Goal: Task Accomplishment & Management: Use online tool/utility

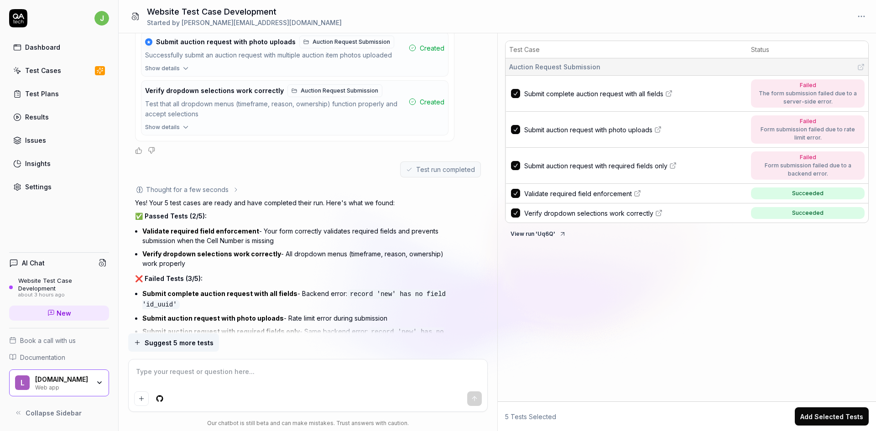
scroll to position [851, 0]
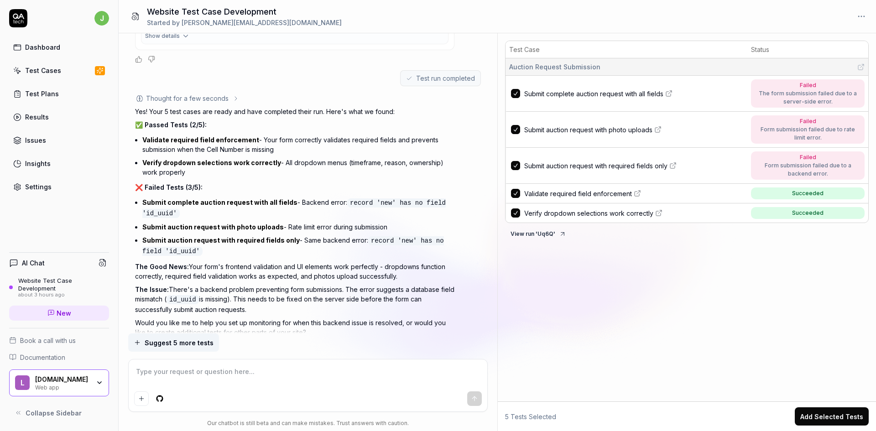
click at [575, 93] on span "Submit complete auction request with all fields" at bounding box center [593, 94] width 139 height 10
type textarea "*"
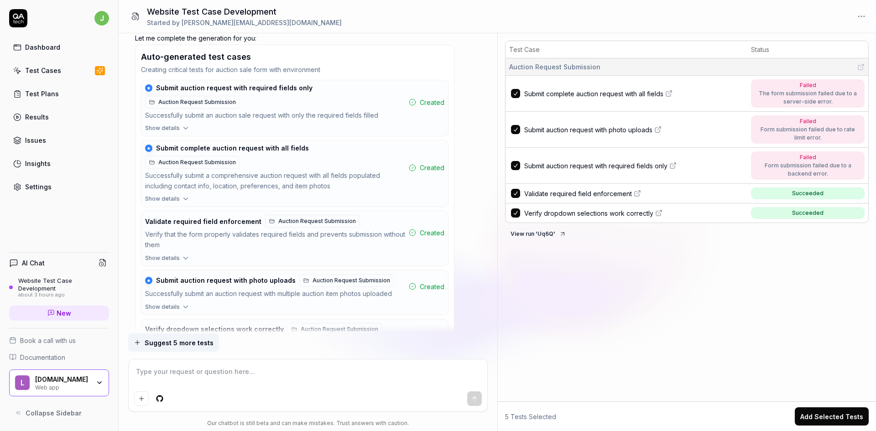
scroll to position [532, 0]
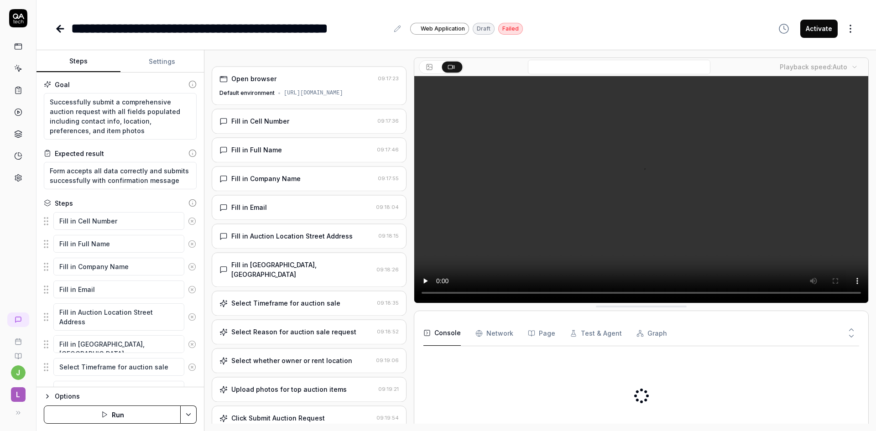
type textarea "*"
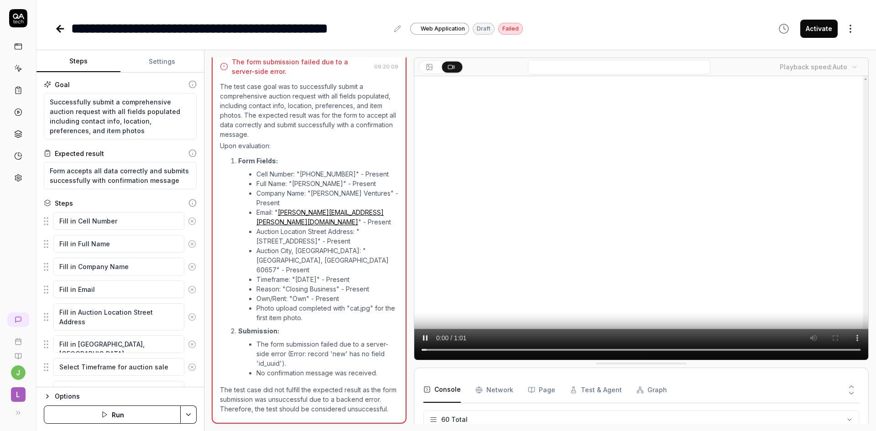
scroll to position [1043, 0]
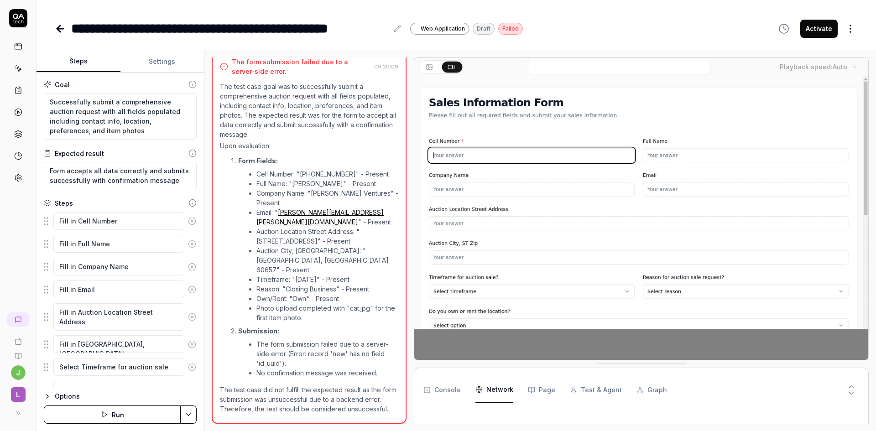
click at [491, 393] on Requests "Network" at bounding box center [495, 390] width 38 height 26
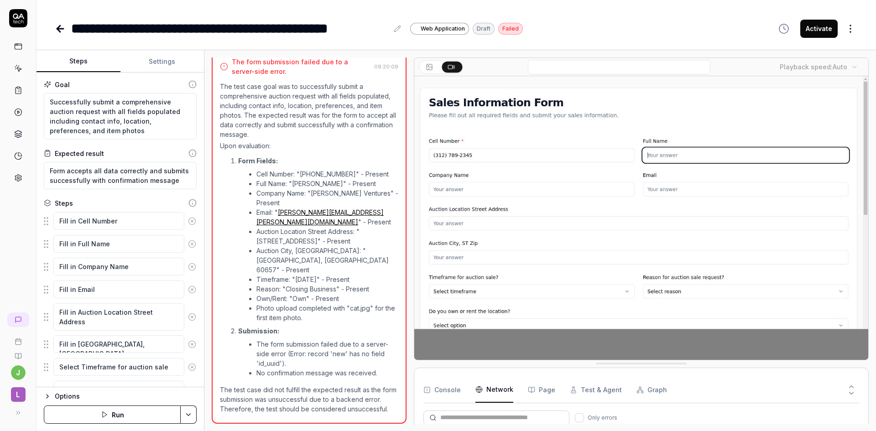
click at [545, 393] on button "Page" at bounding box center [541, 390] width 27 height 26
drag, startPoint x: 866, startPoint y: 169, endPoint x: 871, endPoint y: 413, distance: 243.8
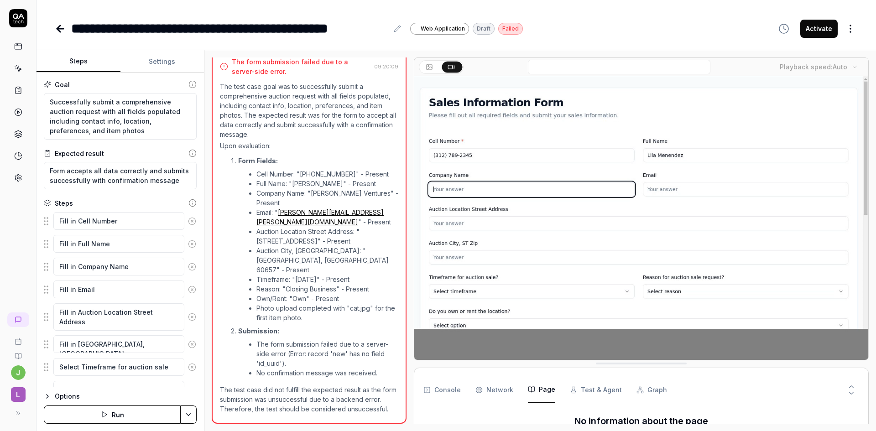
click at [871, 413] on div "Open browser 09:17:23 Default environment [URL][DOMAIN_NAME] Fill in Cell Numbe…" at bounding box center [540, 240] width 672 height 381
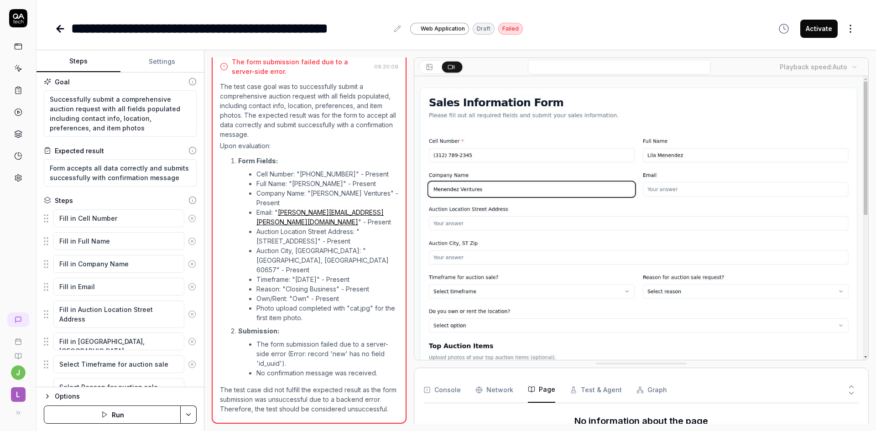
scroll to position [0, 0]
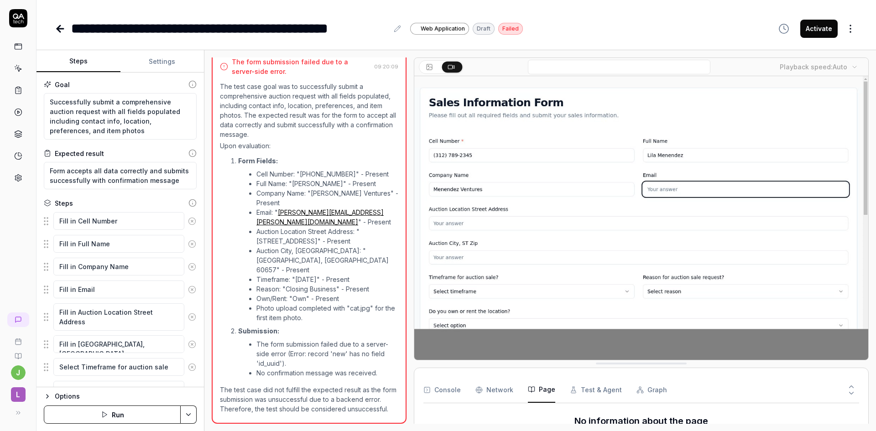
click at [58, 26] on icon at bounding box center [60, 28] width 11 height 11
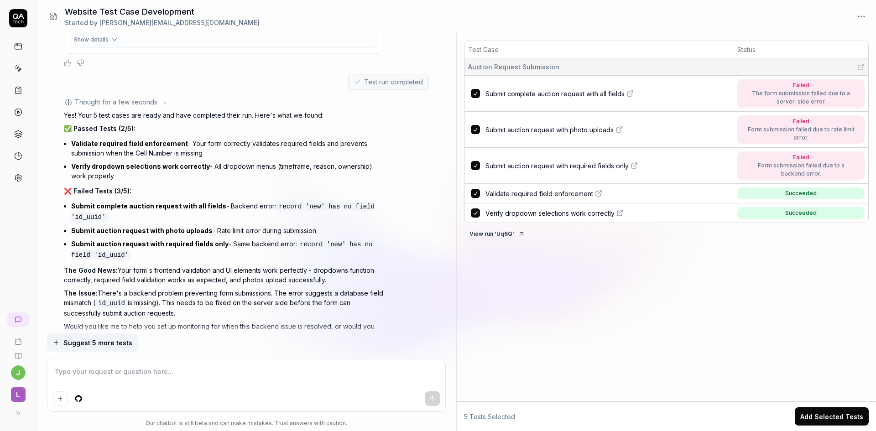
scroll to position [851, 0]
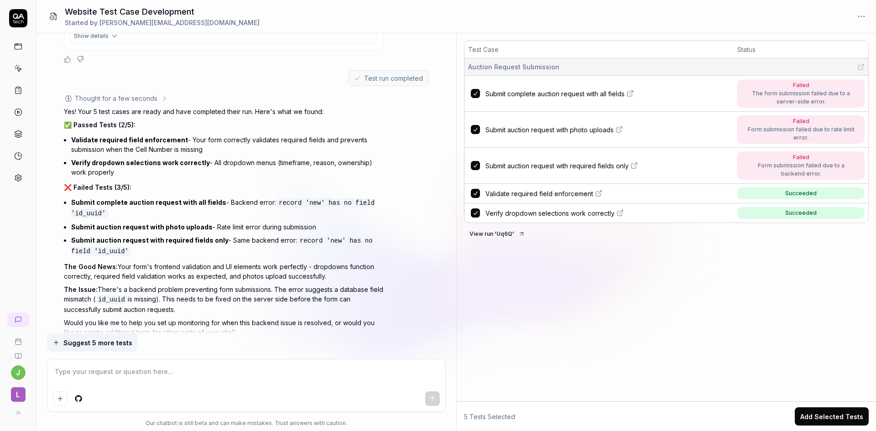
click at [66, 341] on span "Suggest 5 more tests" at bounding box center [97, 343] width 69 height 10
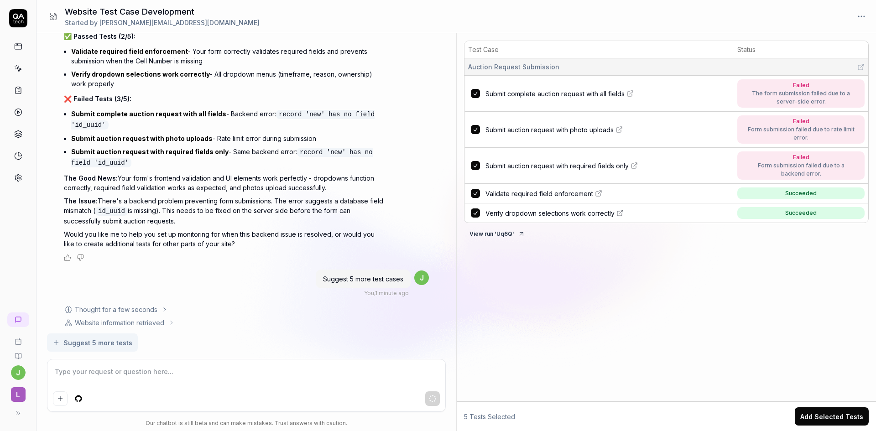
scroll to position [946, 0]
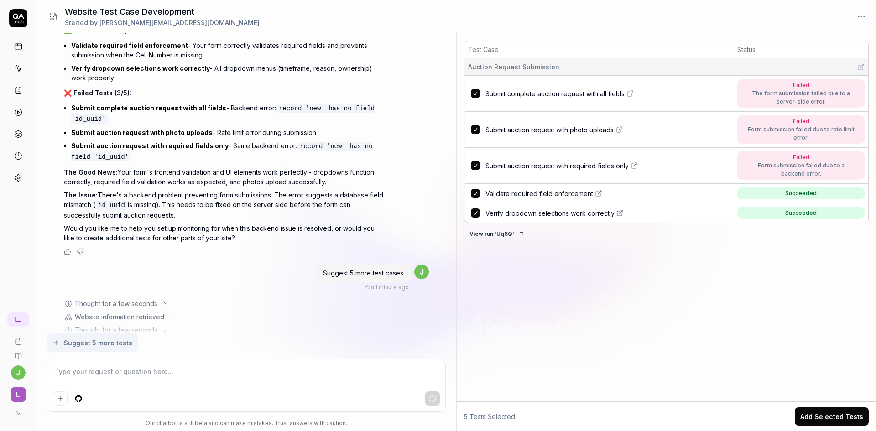
click at [156, 104] on link "Submit complete auction request with all fields" at bounding box center [148, 108] width 155 height 8
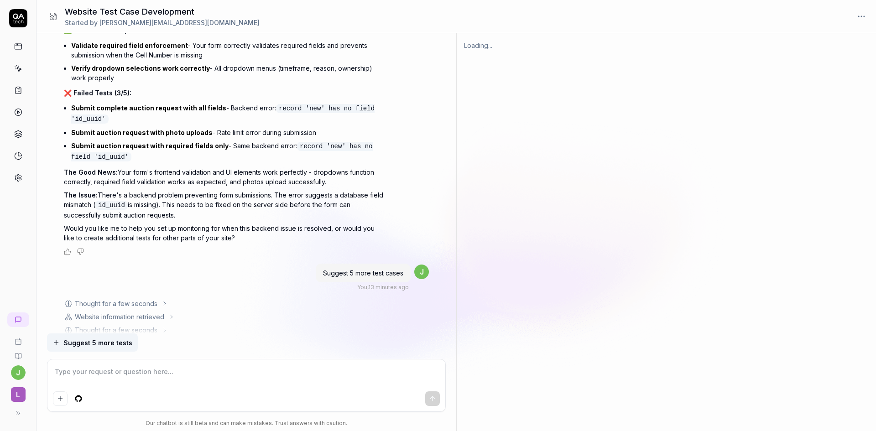
scroll to position [1559, 0]
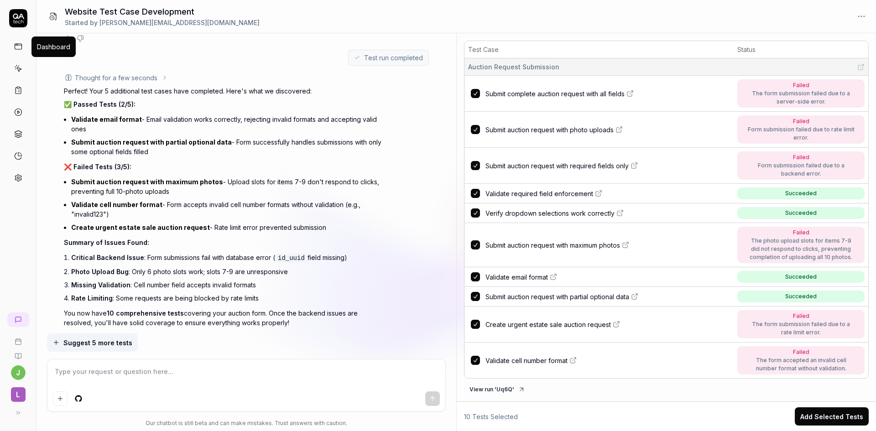
click at [21, 45] on icon at bounding box center [18, 46] width 8 height 8
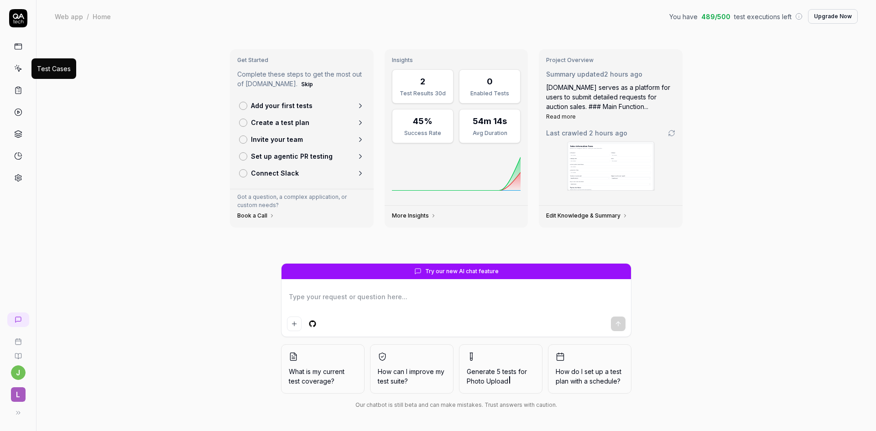
click at [18, 68] on icon at bounding box center [18, 68] width 8 height 8
type textarea "*"
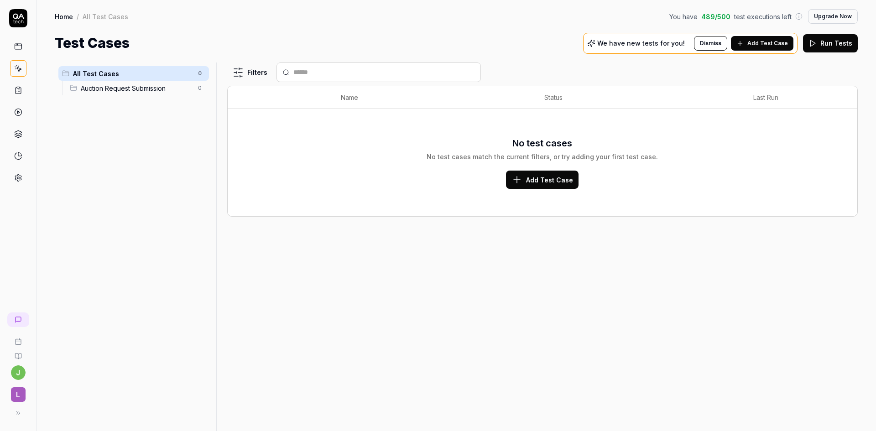
click at [540, 174] on button "Add Test Case" at bounding box center [542, 180] width 73 height 18
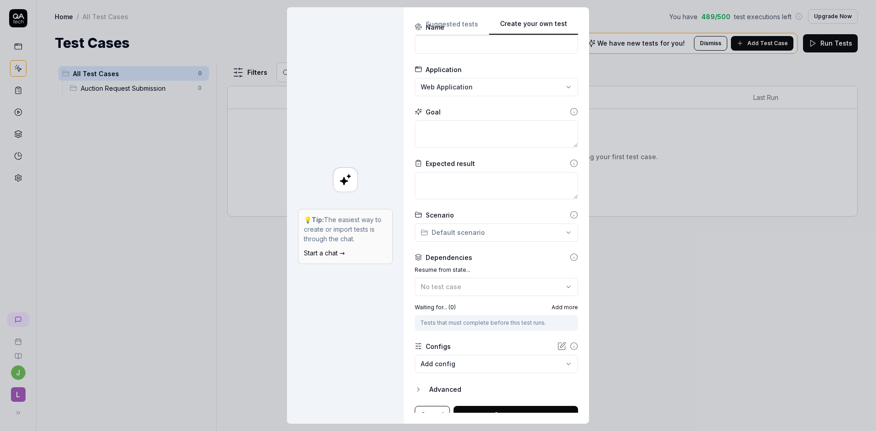
scroll to position [35, 0]
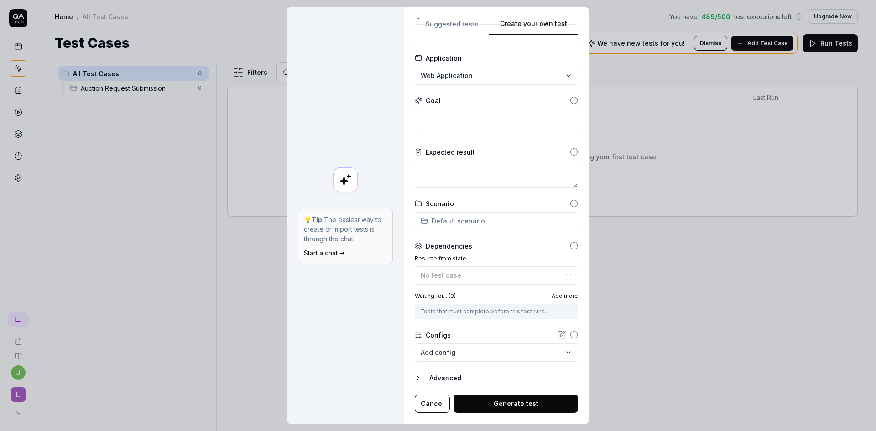
click at [557, 352] on body "**********" at bounding box center [438, 215] width 876 height 431
click at [653, 273] on div "**********" at bounding box center [438, 215] width 876 height 431
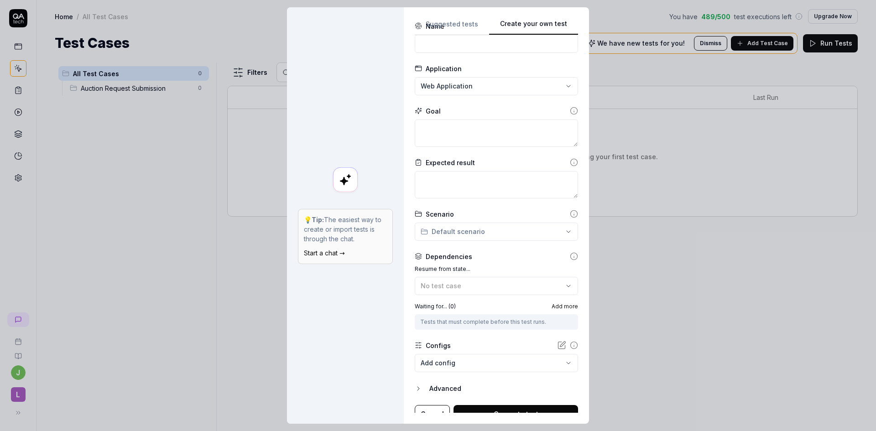
scroll to position [17, 0]
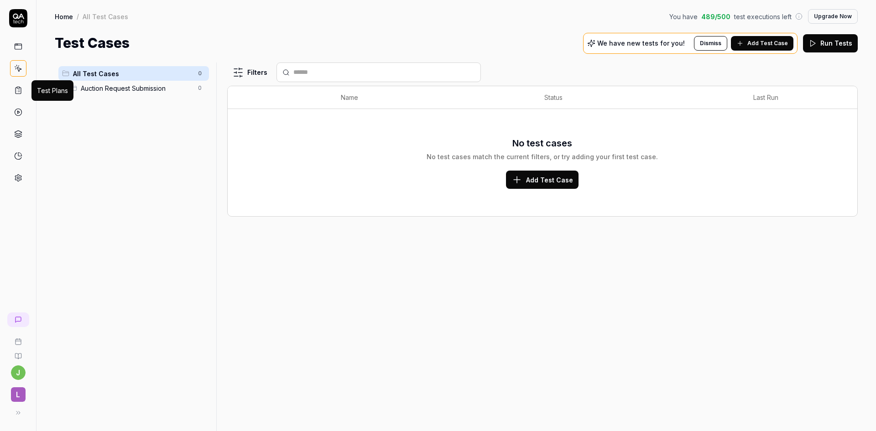
click at [20, 93] on icon at bounding box center [18, 90] width 8 height 8
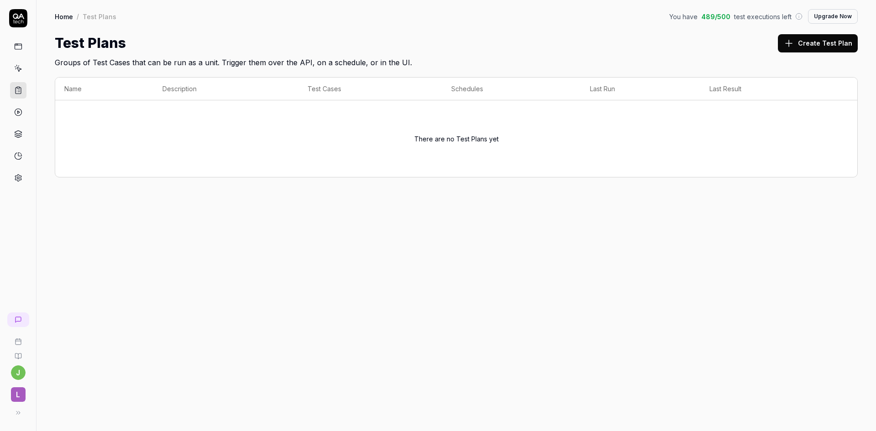
click at [23, 112] on link at bounding box center [18, 112] width 16 height 16
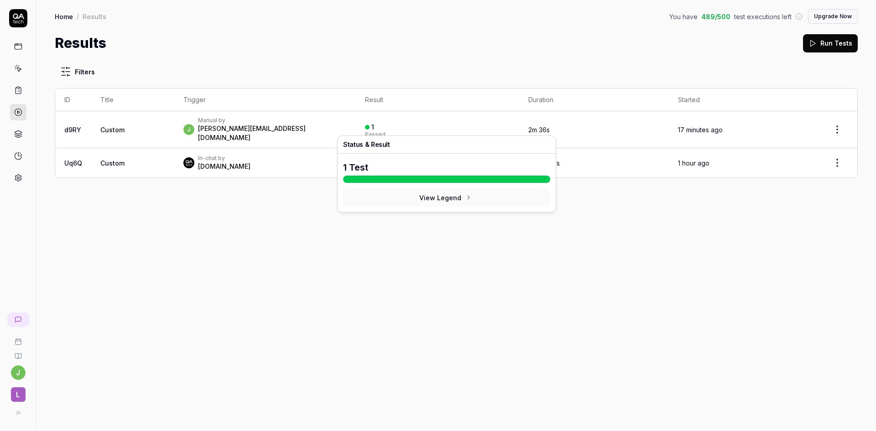
click at [435, 199] on button "View Legend" at bounding box center [446, 198] width 207 height 18
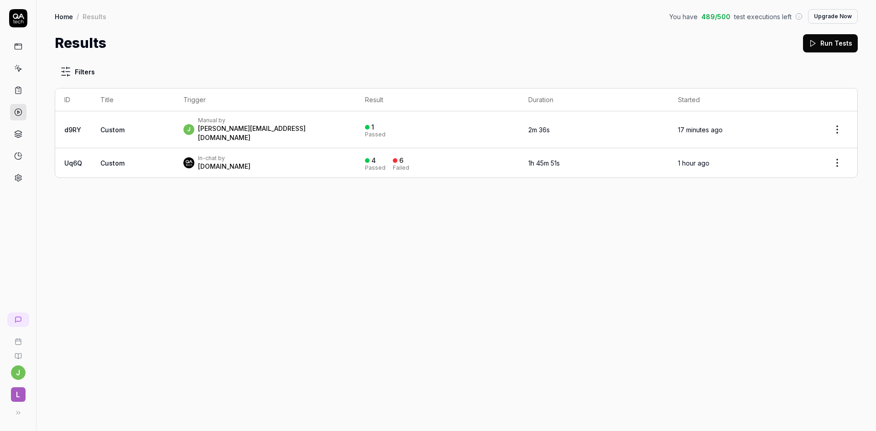
click at [22, 134] on link at bounding box center [18, 134] width 16 height 16
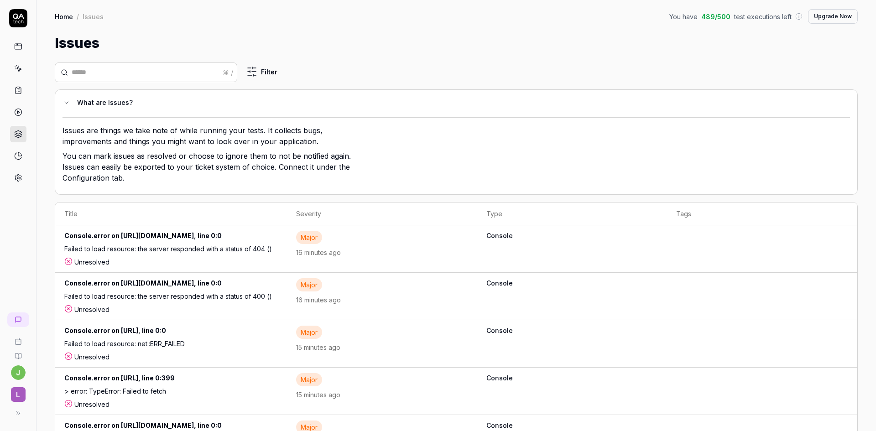
click at [20, 154] on icon at bounding box center [18, 156] width 8 height 8
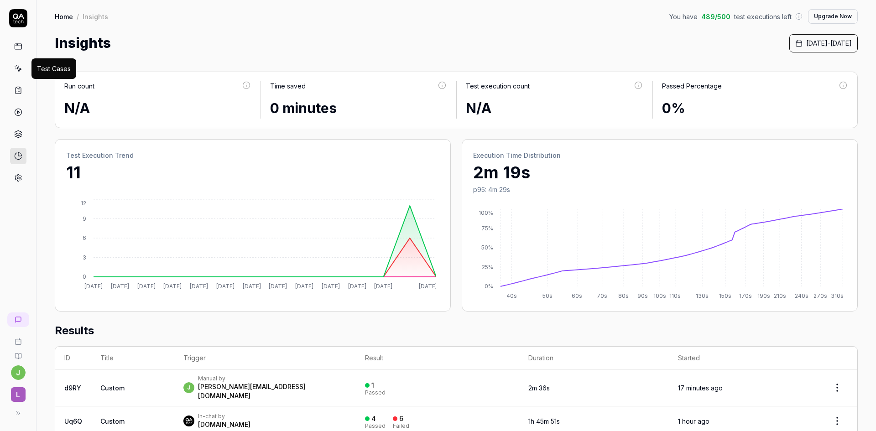
click at [21, 67] on icon at bounding box center [18, 68] width 8 height 8
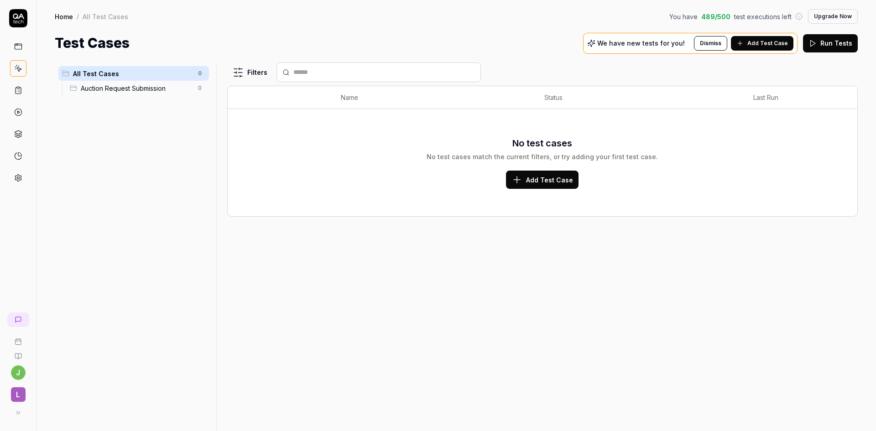
click at [549, 177] on span "Add Test Case" at bounding box center [549, 180] width 47 height 10
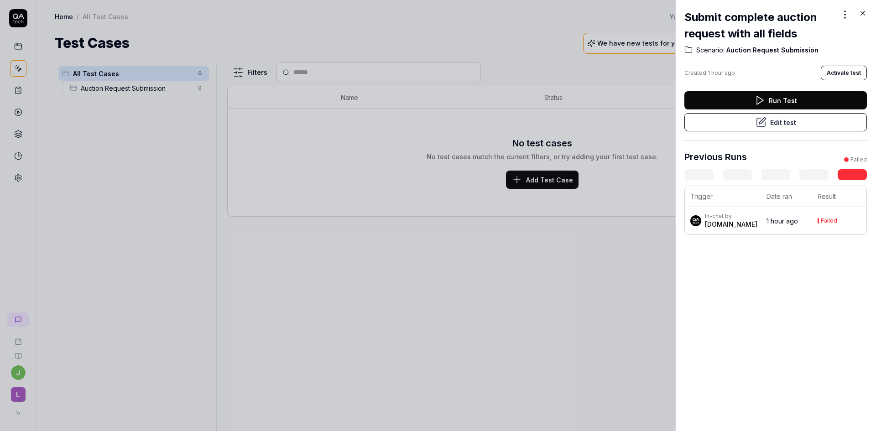
click at [777, 101] on button "Run Test" at bounding box center [776, 100] width 183 height 18
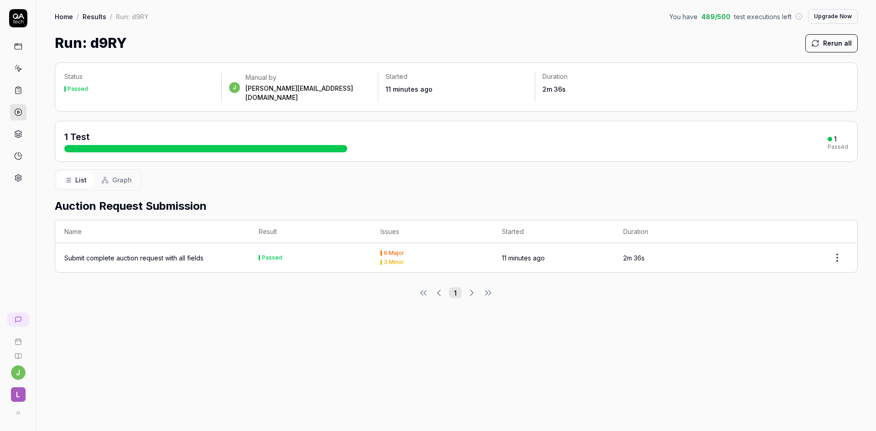
drag, startPoint x: 166, startPoint y: 143, endPoint x: 337, endPoint y: 148, distance: 171.2
click at [337, 148] on div "1 Test 1 Passed" at bounding box center [456, 141] width 803 height 41
